Goal: Task Accomplishment & Management: Complete application form

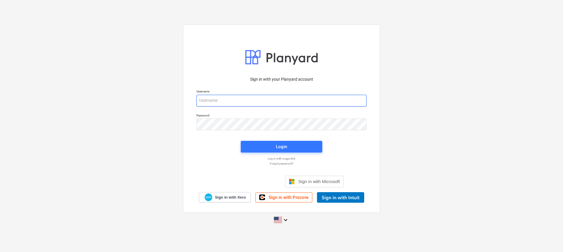
click at [256, 100] on input "email" at bounding box center [281, 101] width 170 height 12
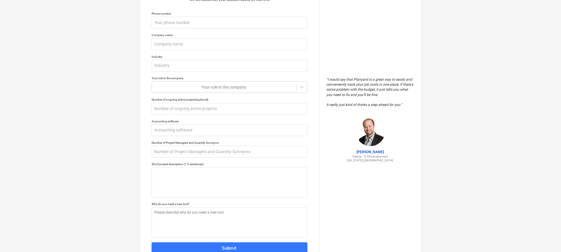
scroll to position [53, 0]
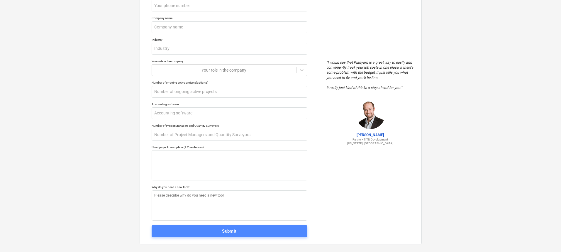
click at [285, 235] on button "Submit" at bounding box center [230, 231] width 156 height 12
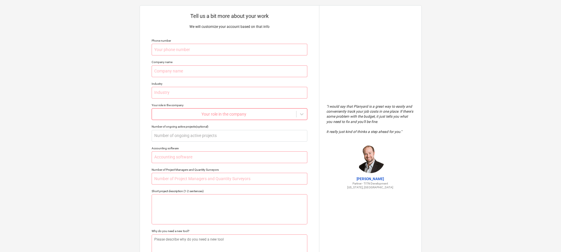
scroll to position [0, 0]
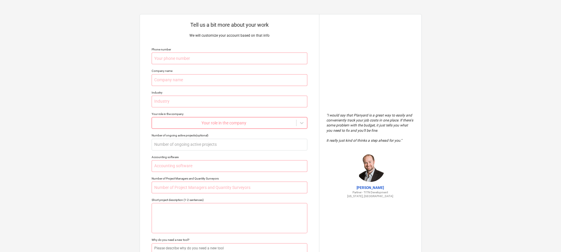
click at [237, 126] on div "Your role in the company" at bounding box center [224, 123] width 144 height 8
type textarea "x"
drag, startPoint x: 288, startPoint y: 27, endPoint x: 223, endPoint y: 92, distance: 91.8
click at [223, 92] on div "Industry" at bounding box center [230, 93] width 156 height 4
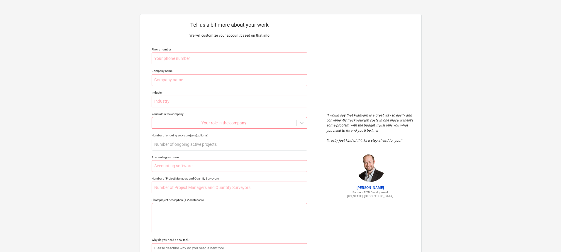
click at [338, 130] on p "" I would say that Planyard is a great way to easily and conveniently track you…" at bounding box center [370, 128] width 88 height 30
